Goal: Information Seeking & Learning: Learn about a topic

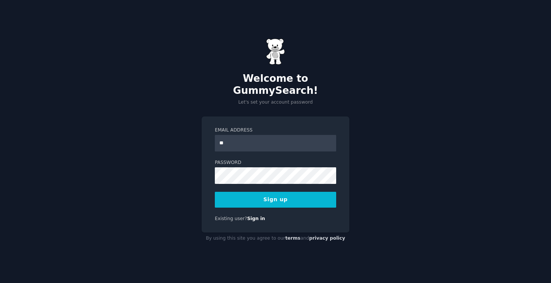
type input "**********"
click at [255, 194] on button "Sign up" at bounding box center [275, 200] width 121 height 16
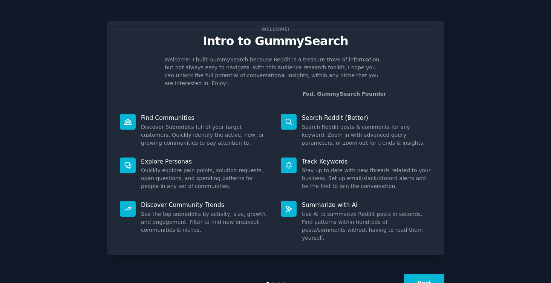
click at [423, 274] on button "Next" at bounding box center [424, 283] width 40 height 18
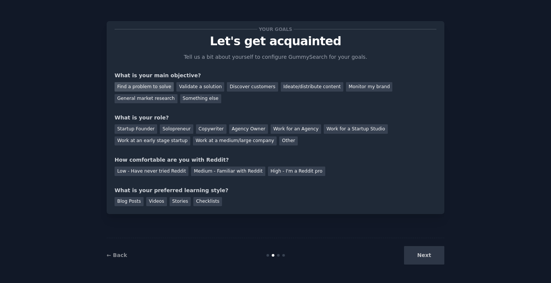
click at [161, 89] on div "Find a problem to solve" at bounding box center [144, 86] width 59 height 9
click at [254, 88] on div "Discover customers" at bounding box center [252, 86] width 51 height 9
click at [153, 86] on div "Find a problem to solve" at bounding box center [144, 86] width 59 height 9
click at [143, 128] on div "Startup Founder" at bounding box center [136, 128] width 43 height 9
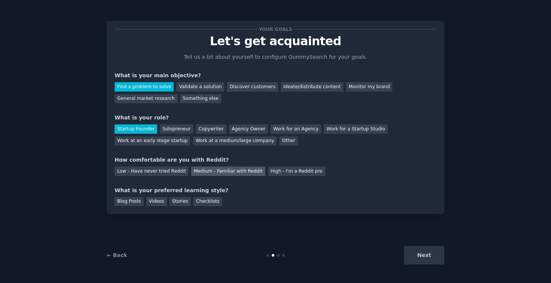
click at [209, 174] on div "Medium - Familiar with Reddit" at bounding box center [228, 171] width 74 height 9
click at [118, 203] on div "Blog Posts" at bounding box center [129, 201] width 29 height 9
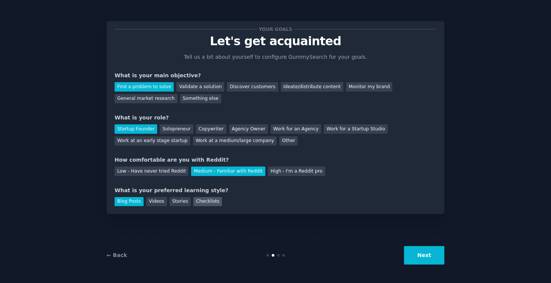
click at [202, 203] on div "Checklists" at bounding box center [207, 201] width 29 height 9
click at [125, 199] on div "Blog Posts" at bounding box center [129, 201] width 29 height 9
click at [419, 255] on button "Next" at bounding box center [424, 255] width 40 height 18
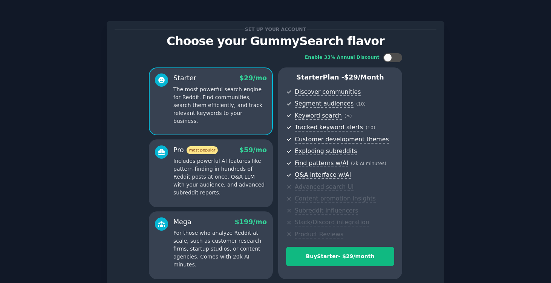
scroll to position [68, 0]
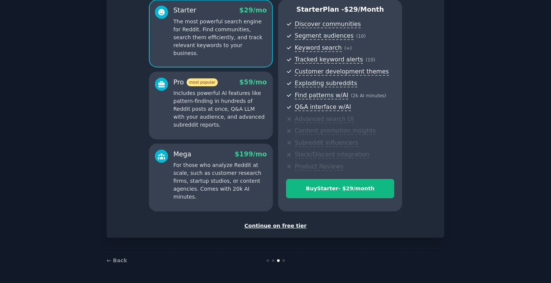
click at [293, 223] on div "Continue on free tier" at bounding box center [276, 226] width 322 height 8
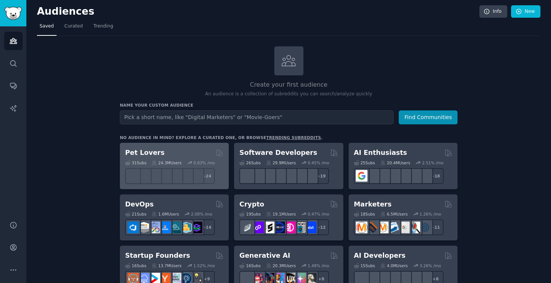
scroll to position [122, 0]
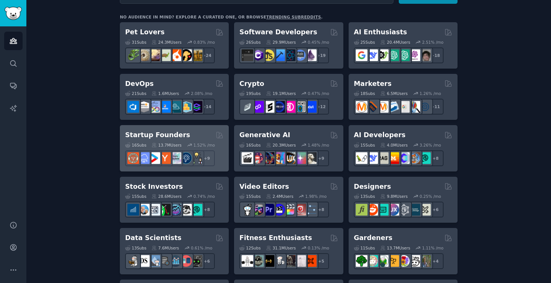
click at [174, 135] on h2 "Startup Founders" at bounding box center [157, 134] width 65 height 9
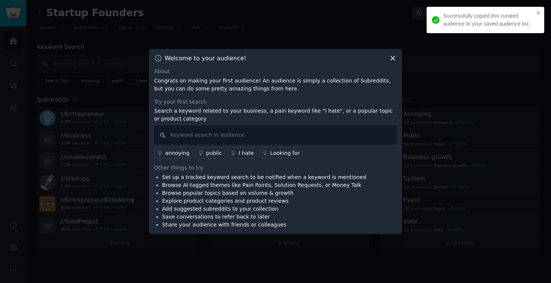
click at [395, 57] on icon at bounding box center [393, 59] width 4 height 4
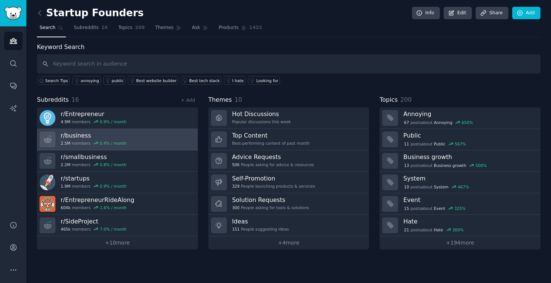
click at [148, 142] on link "r/ business 2.5M members 0.4 % / month" at bounding box center [117, 139] width 161 height 21
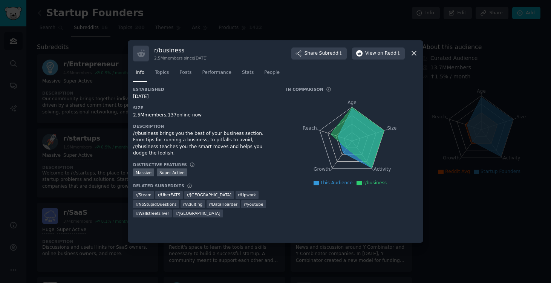
click at [415, 51] on icon at bounding box center [414, 53] width 8 height 8
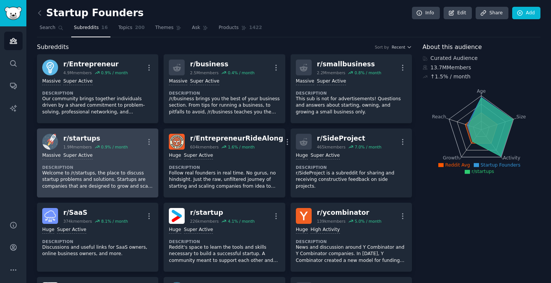
click at [93, 138] on div "r/ startups" at bounding box center [95, 138] width 64 height 9
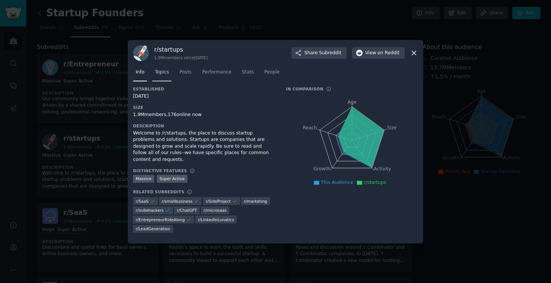
click at [160, 74] on span "Topics" at bounding box center [162, 72] width 14 height 7
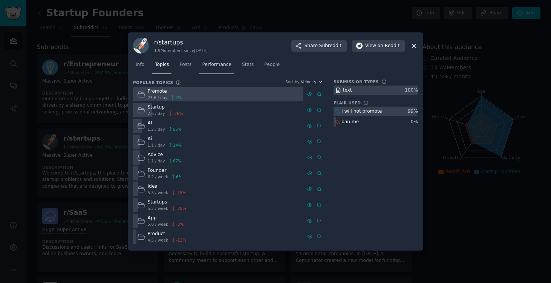
click at [205, 70] on link "Performance" at bounding box center [216, 66] width 35 height 15
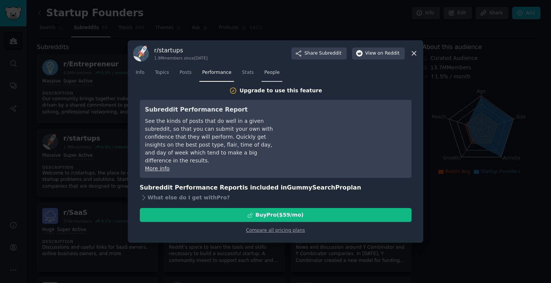
click at [275, 77] on link "People" at bounding box center [272, 74] width 21 height 15
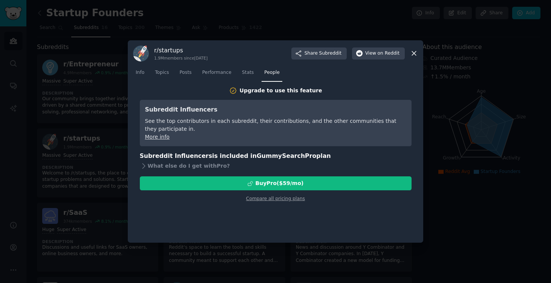
click at [415, 53] on icon at bounding box center [414, 53] width 8 height 8
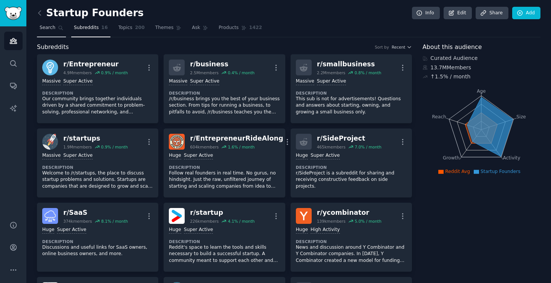
click at [49, 29] on span "Search" at bounding box center [48, 27] width 16 height 7
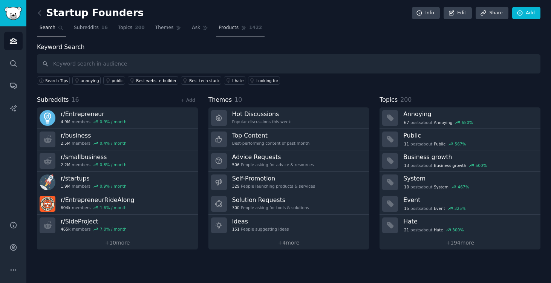
click at [220, 30] on span "Products" at bounding box center [229, 27] width 20 height 7
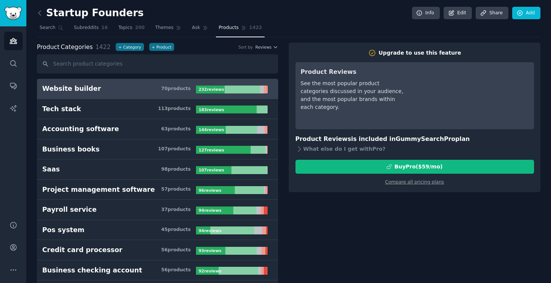
click at [87, 88] on div "Website builder" at bounding box center [71, 88] width 59 height 9
click at [304, 148] on div "What else do I get with Pro ?" at bounding box center [414, 149] width 239 height 11
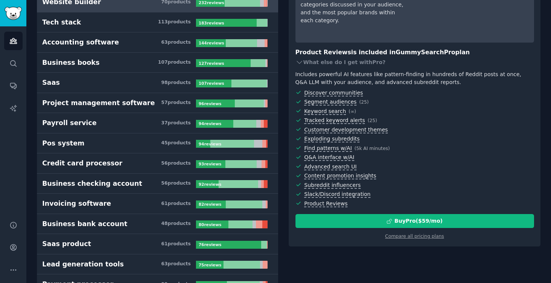
scroll to position [87, 0]
